Goal: Transaction & Acquisition: Purchase product/service

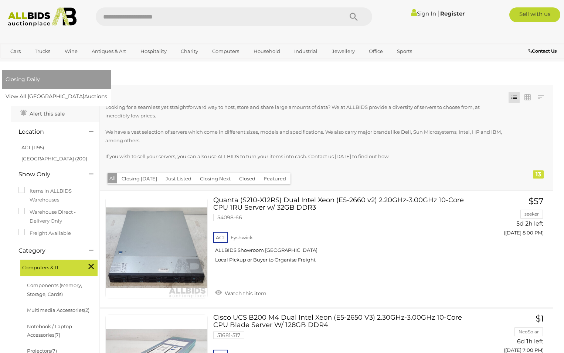
click at [68, 57] on link "[GEOGRAPHIC_DATA]" at bounding box center [37, 63] width 62 height 12
click at [112, 91] on link "View All Sydney Auctions" at bounding box center [59, 96] width 107 height 11
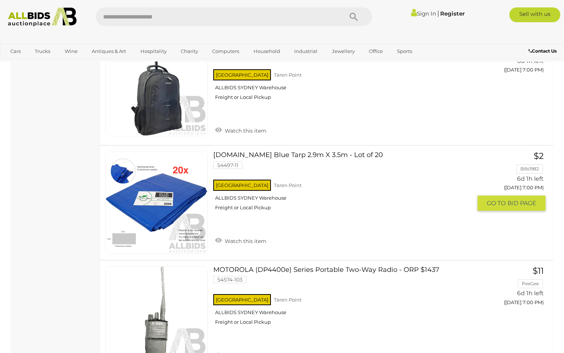
scroll to position [5633, 0]
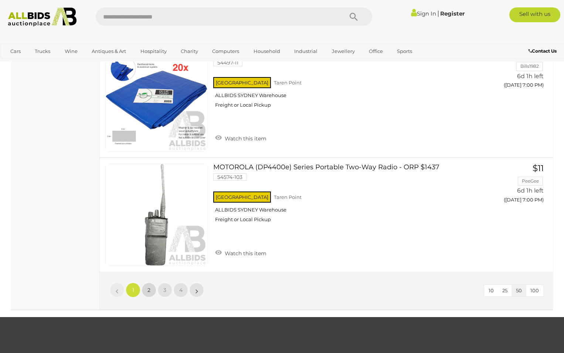
click at [151, 284] on link "2" at bounding box center [149, 289] width 15 height 15
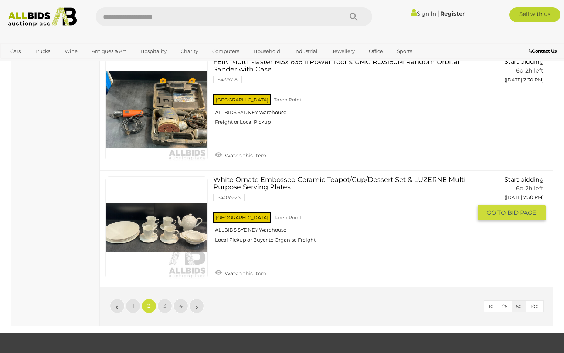
scroll to position [5616, 0]
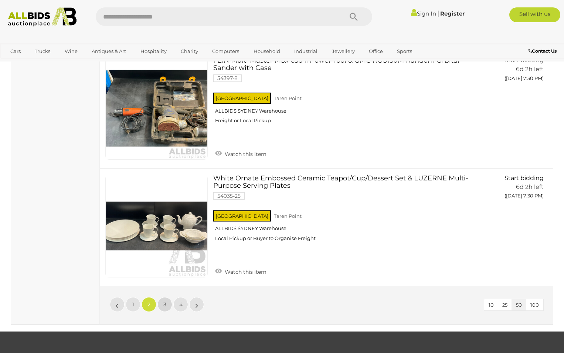
click at [162, 304] on link "3" at bounding box center [165, 304] width 15 height 15
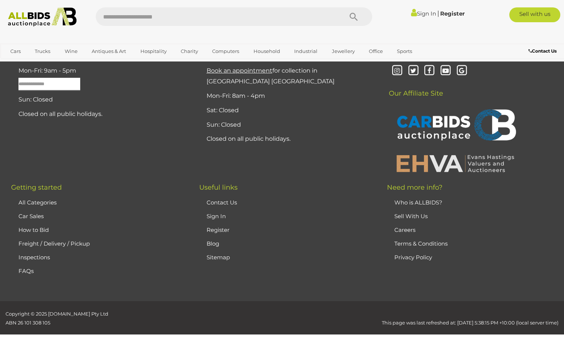
scroll to position [36, 0]
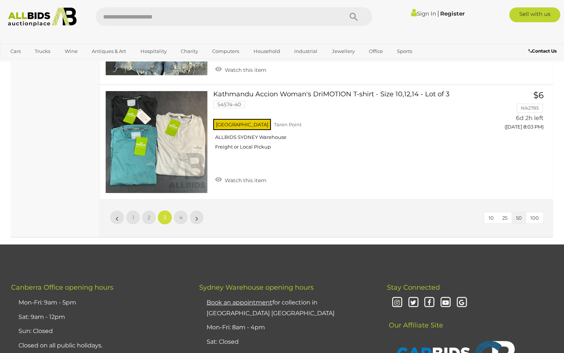
scroll to position [5675, 0]
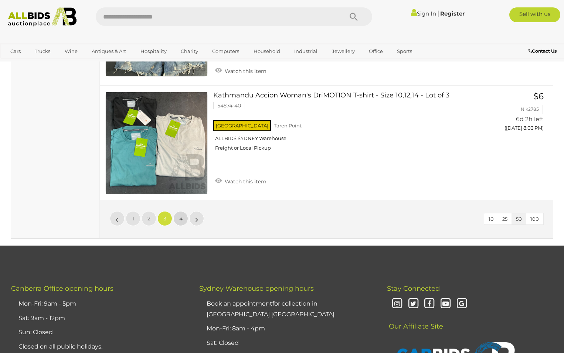
click at [182, 211] on link "4" at bounding box center [180, 218] width 15 height 15
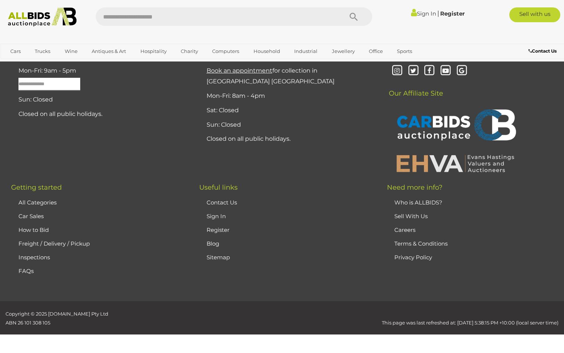
scroll to position [36, 0]
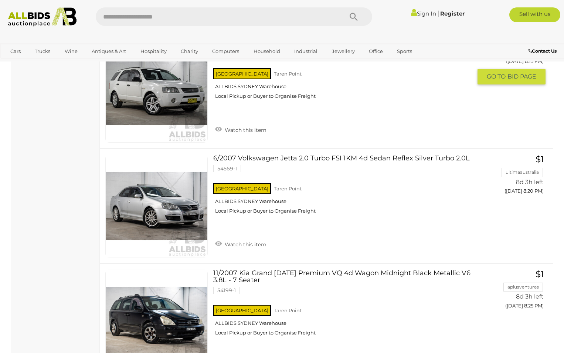
scroll to position [5534, 0]
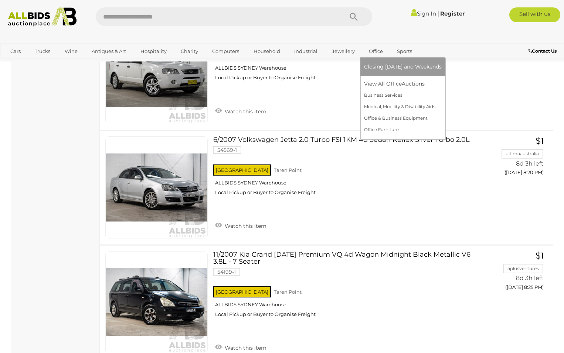
click at [373, 51] on link "Office" at bounding box center [376, 51] width 24 height 12
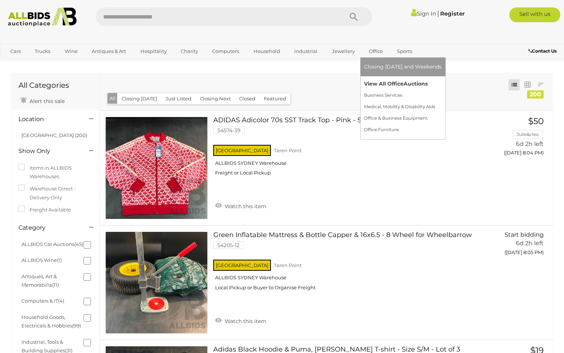
click at [373, 80] on link "View All Office Auctions" at bounding box center [403, 83] width 78 height 11
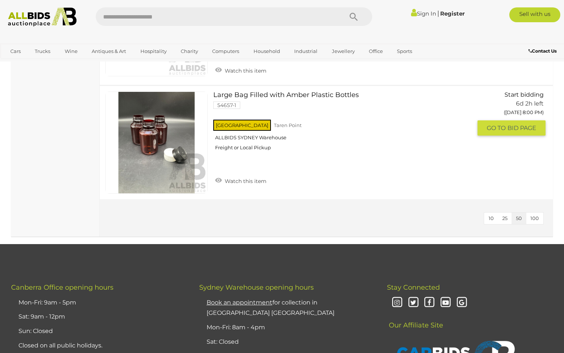
scroll to position [2303, 0]
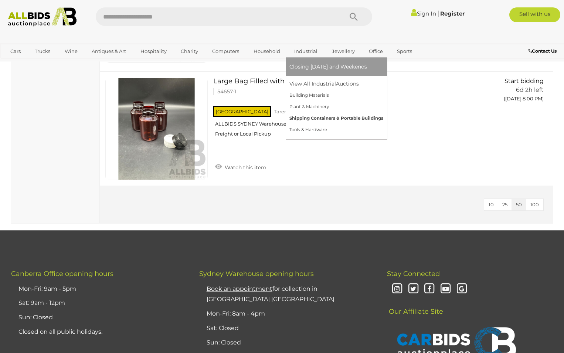
click at [334, 113] on link "Shipping Containers & Portable Buildings" at bounding box center [337, 117] width 94 height 11
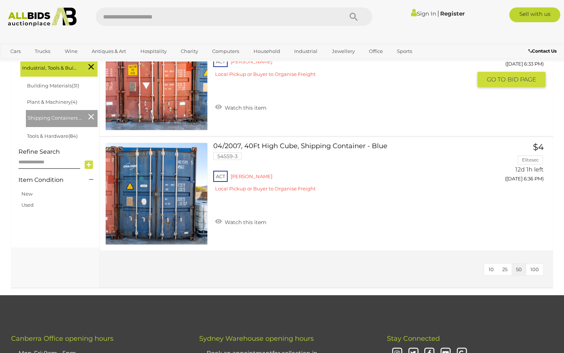
scroll to position [219, 0]
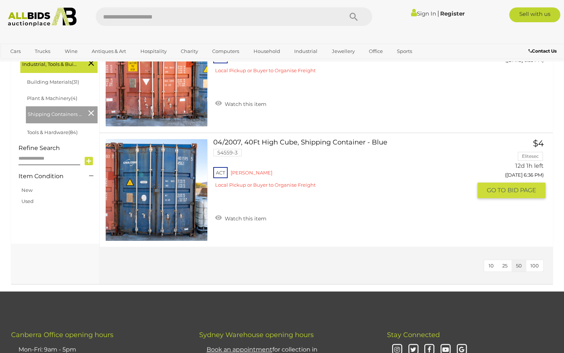
click at [347, 141] on link "04/2007, 40Ft High Cube, Shipping Container - Blue 54559-3 ACT Mitchell" at bounding box center [345, 166] width 253 height 55
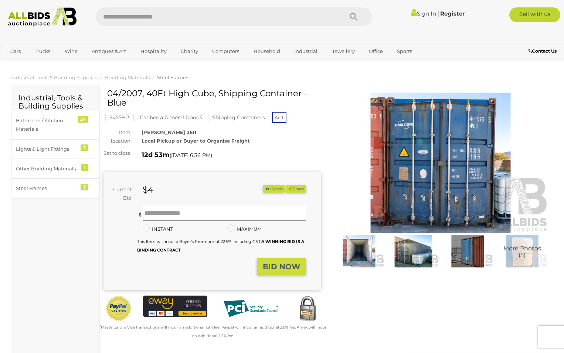
drag, startPoint x: 411, startPoint y: 256, endPoint x: 530, endPoint y: 167, distance: 149.2
click at [530, 167] on img at bounding box center [441, 162] width 218 height 140
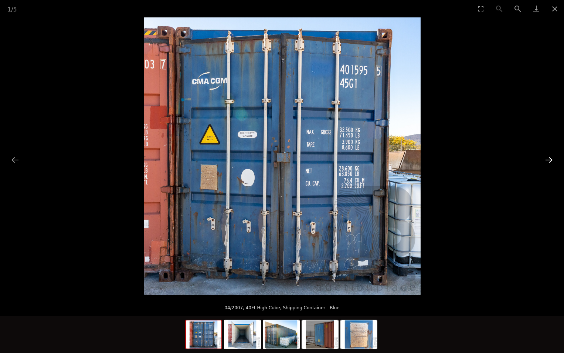
click at [552, 157] on button "Next slide" at bounding box center [550, 159] width 16 height 14
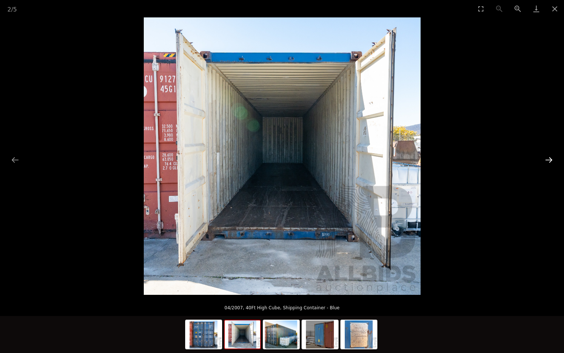
click at [552, 158] on button "Next slide" at bounding box center [550, 159] width 16 height 14
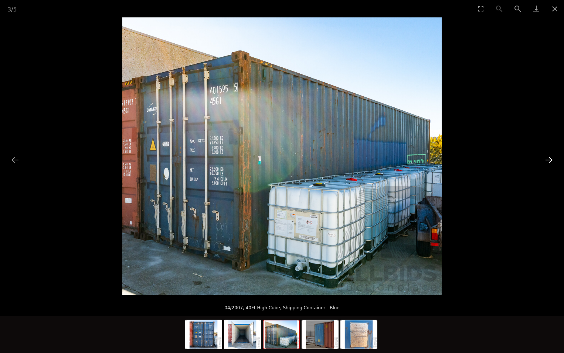
click at [552, 158] on button "Next slide" at bounding box center [550, 159] width 16 height 14
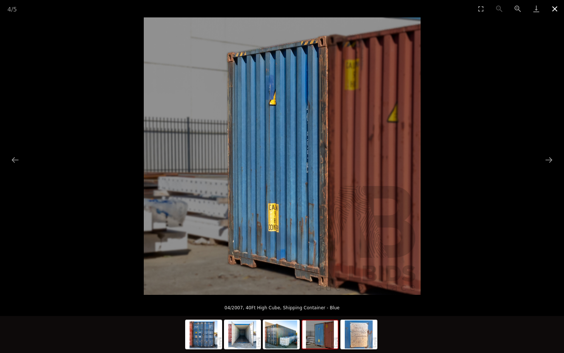
click at [554, 6] on button "Close gallery" at bounding box center [555, 8] width 18 height 17
